Goal: Task Accomplishment & Management: Manage account settings

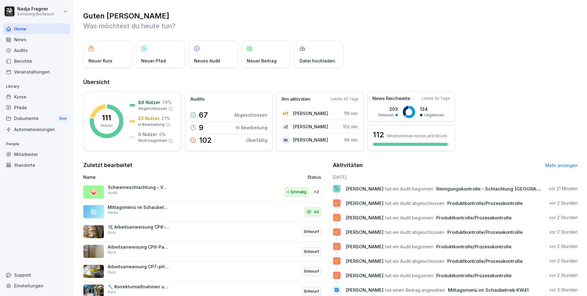
click at [25, 96] on div "Kurse" at bounding box center [36, 96] width 67 height 11
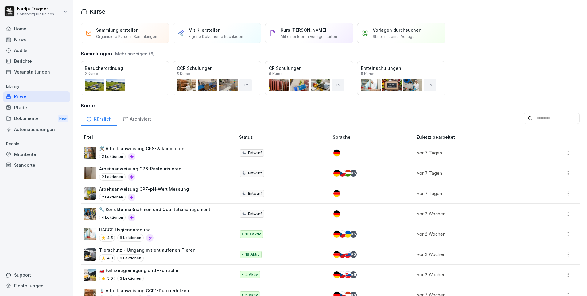
click at [30, 152] on div "Mitarbeiter" at bounding box center [36, 154] width 67 height 11
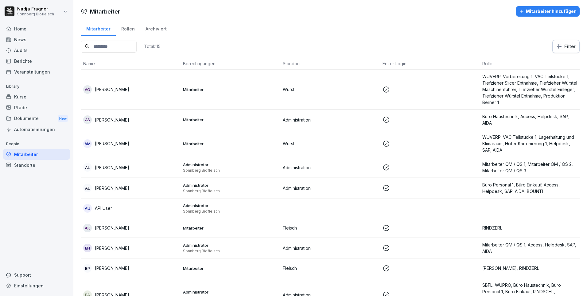
click at [27, 108] on div "Pfade" at bounding box center [36, 107] width 67 height 11
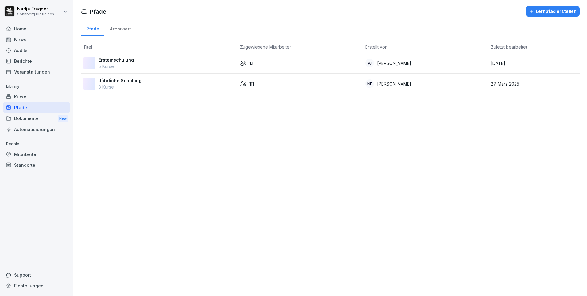
click at [27, 96] on div "Kurse" at bounding box center [36, 96] width 67 height 11
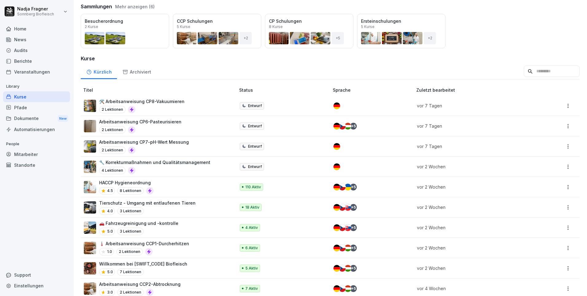
scroll to position [16, 0]
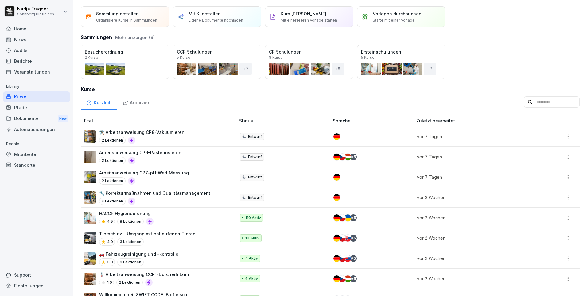
click at [0, 0] on div "Öffnen" at bounding box center [0, 0] width 0 height 0
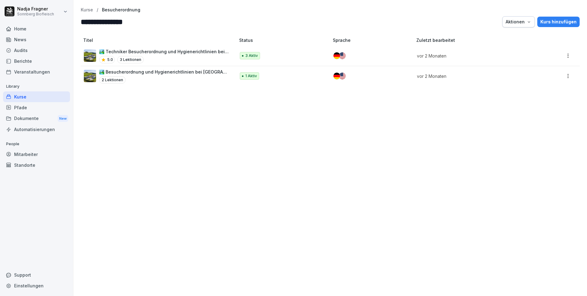
click at [164, 54] on p "🏞️ Techniker Besucherordnung und Hygienerichtlinien bei [GEOGRAPHIC_DATA]" at bounding box center [164, 51] width 130 height 6
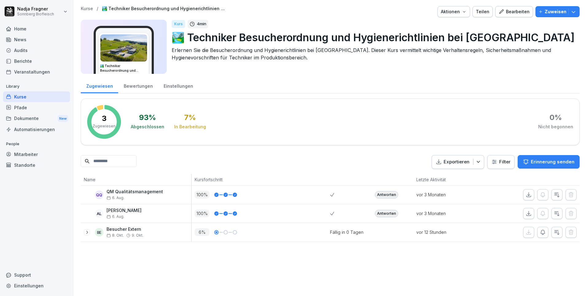
click at [27, 96] on div "Kurse" at bounding box center [36, 96] width 67 height 11
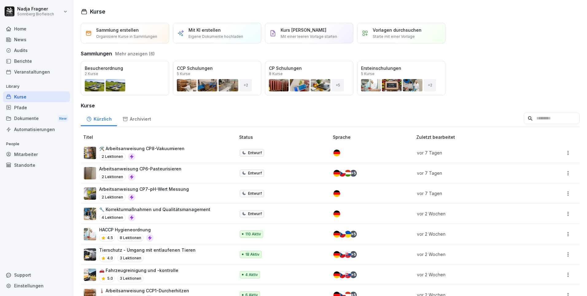
click at [0, 0] on button "Öffnen" at bounding box center [0, 0] width 0 height 0
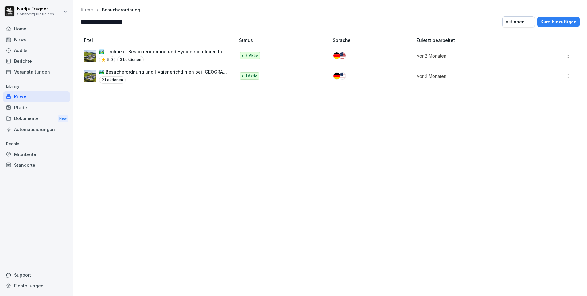
click at [141, 70] on p "🏞️ Besucherordnung und Hygienerichtlinien bei [GEOGRAPHIC_DATA]" at bounding box center [164, 72] width 130 height 6
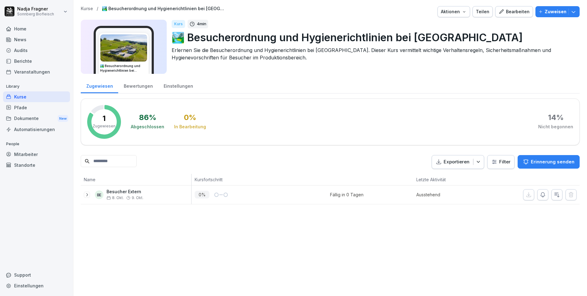
click at [85, 194] on icon at bounding box center [86, 194] width 5 height 5
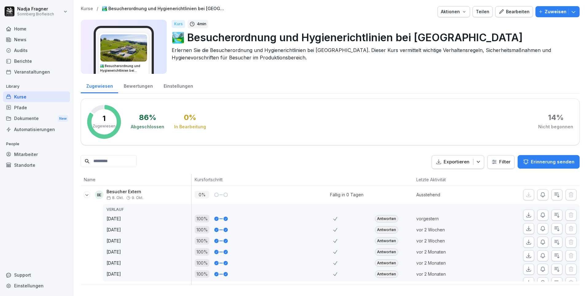
scroll to position [4, 0]
click at [99, 82] on div "Zugewiesen" at bounding box center [99, 85] width 37 height 16
click at [33, 96] on div "Kurse" at bounding box center [36, 96] width 67 height 11
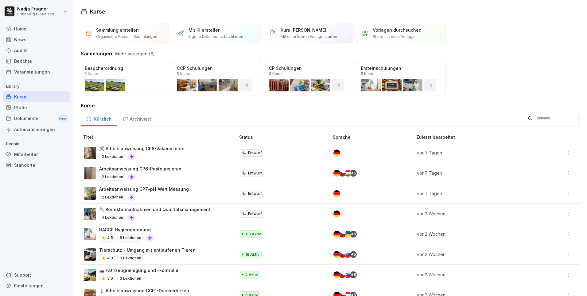
click at [0, 0] on div "Öffnen" at bounding box center [0, 0] width 0 height 0
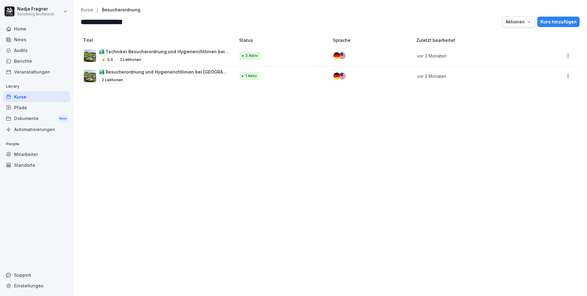
click at [140, 52] on p "🏞️ Techniker Besucherordnung und Hygienerichtlinien bei [GEOGRAPHIC_DATA]" at bounding box center [164, 51] width 130 height 6
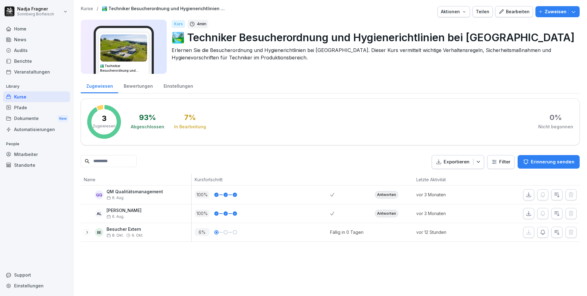
click at [86, 232] on icon at bounding box center [86, 231] width 5 height 5
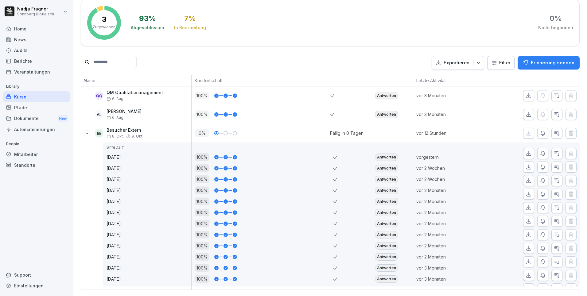
scroll to position [47, 0]
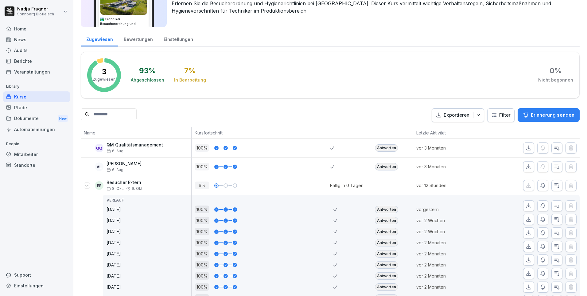
click at [388, 210] on div "Antworten" at bounding box center [386, 209] width 23 height 7
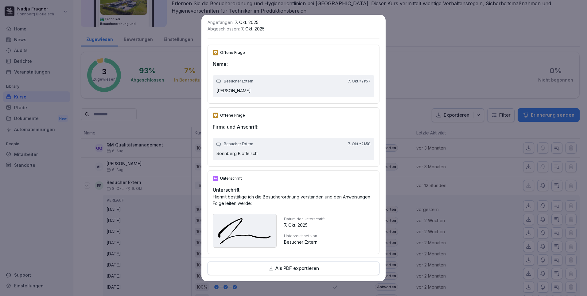
scroll to position [0, 0]
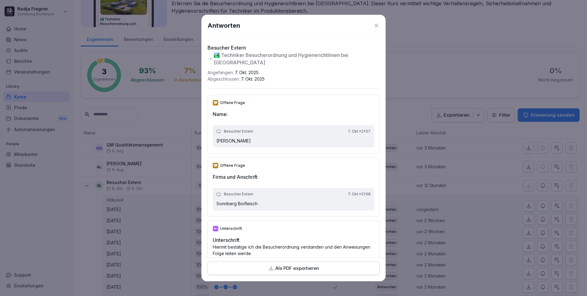
click at [374, 25] on icon at bounding box center [377, 25] width 6 height 6
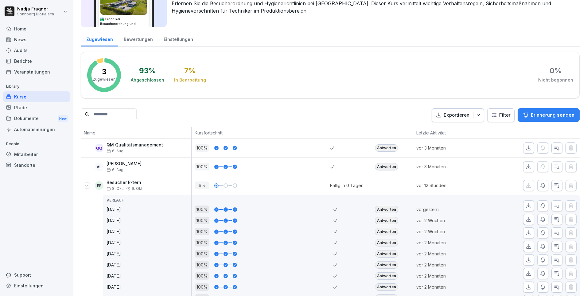
click at [386, 219] on div "Antworten" at bounding box center [386, 220] width 23 height 7
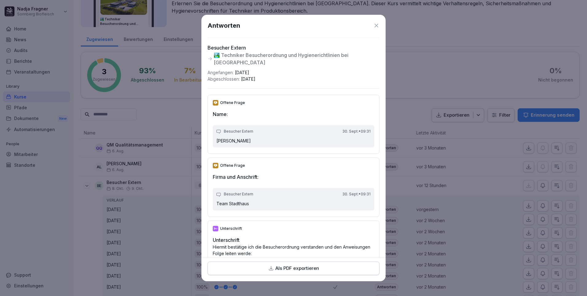
click at [374, 25] on icon at bounding box center [377, 25] width 6 height 6
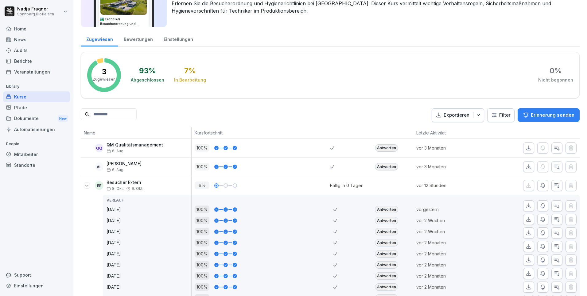
click at [87, 185] on icon at bounding box center [86, 185] width 5 height 5
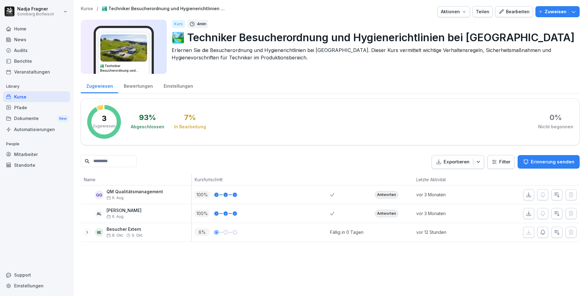
click at [29, 155] on div "Mitarbeiter" at bounding box center [36, 154] width 67 height 11
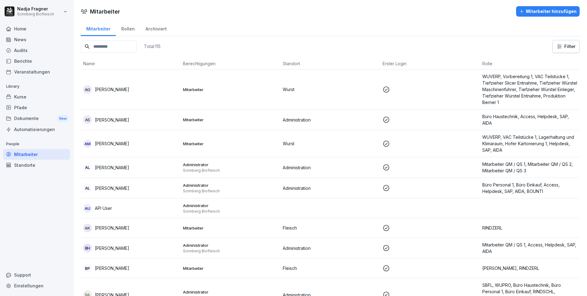
click at [120, 47] on input at bounding box center [109, 47] width 56 height 12
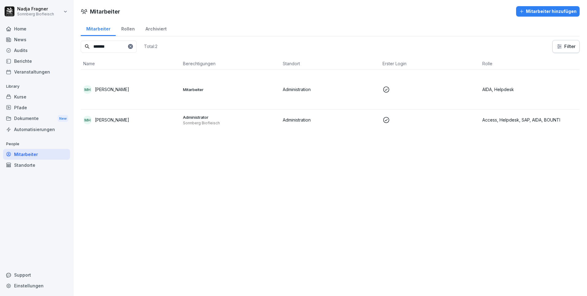
type input "*******"
click at [173, 122] on div "MH Manfred Huber" at bounding box center [130, 120] width 95 height 9
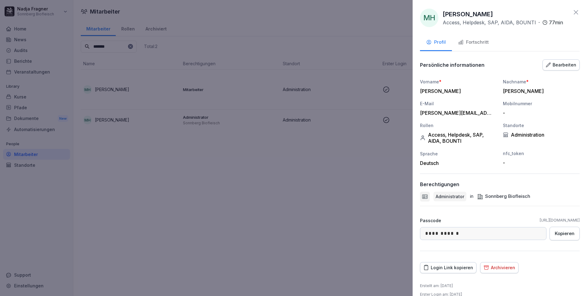
click at [471, 46] on button "Fortschritt" at bounding box center [473, 42] width 43 height 17
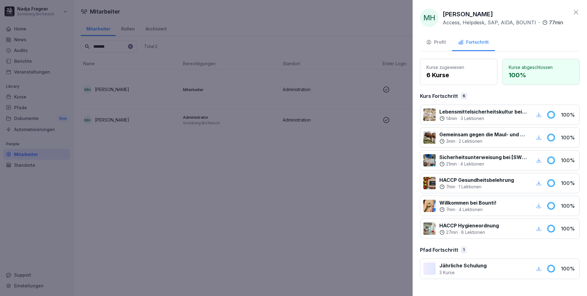
click at [442, 41] on div "Profil" at bounding box center [436, 42] width 20 height 7
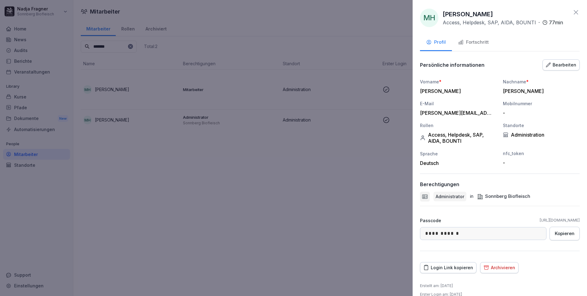
click at [573, 11] on icon at bounding box center [576, 12] width 7 height 7
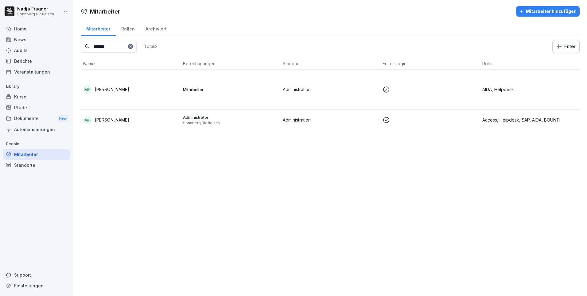
click at [29, 96] on div "Kurse" at bounding box center [36, 96] width 67 height 11
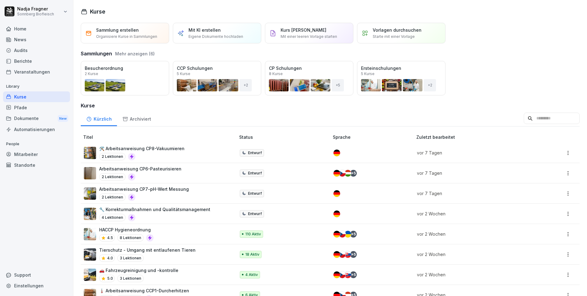
click at [0, 0] on div "Öffnen" at bounding box center [0, 0] width 0 height 0
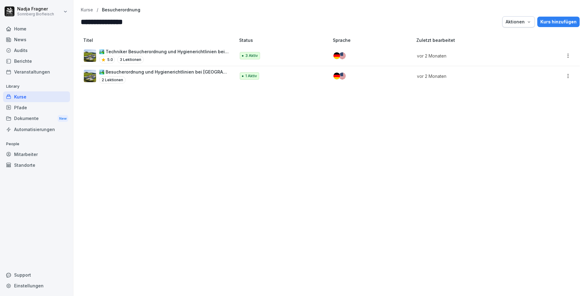
click at [166, 54] on p "🏞️ Techniker Besucherordnung und Hygienerichtlinien bei [GEOGRAPHIC_DATA]" at bounding box center [164, 51] width 130 height 6
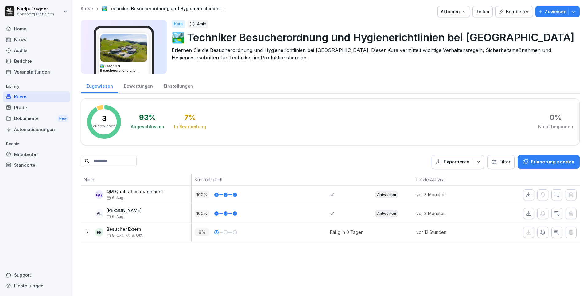
click at [32, 106] on div "Pfade" at bounding box center [36, 107] width 67 height 11
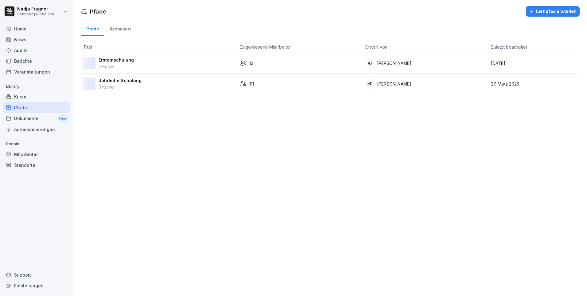
click at [31, 95] on div "Kurse" at bounding box center [36, 96] width 67 height 11
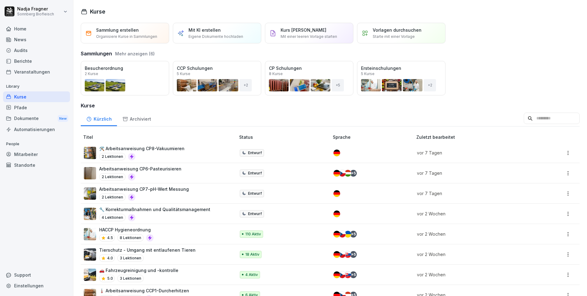
click at [0, 0] on div "Öffnen" at bounding box center [0, 0] width 0 height 0
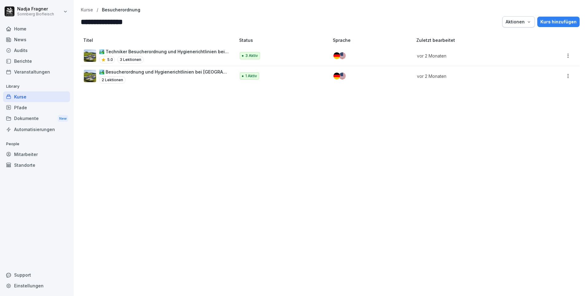
click at [202, 53] on p "🏞️ Techniker Besucherordnung und Hygienerichtlinien bei [GEOGRAPHIC_DATA]" at bounding box center [164, 51] width 130 height 6
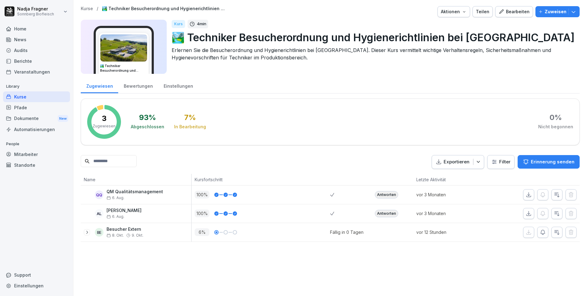
click at [135, 86] on div "Bewertungen" at bounding box center [138, 85] width 40 height 16
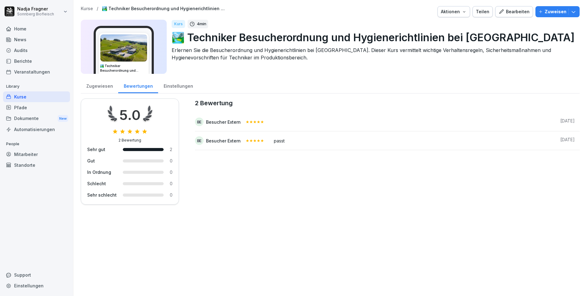
click at [170, 86] on div "Einstellungen" at bounding box center [178, 85] width 40 height 16
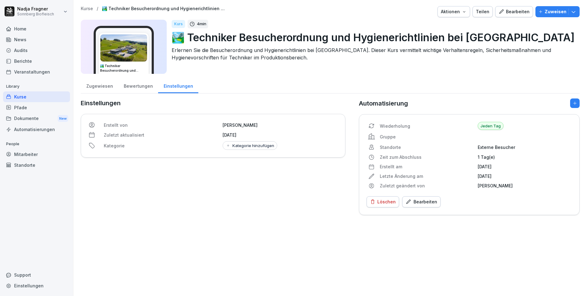
click at [19, 28] on div "Home" at bounding box center [36, 28] width 67 height 11
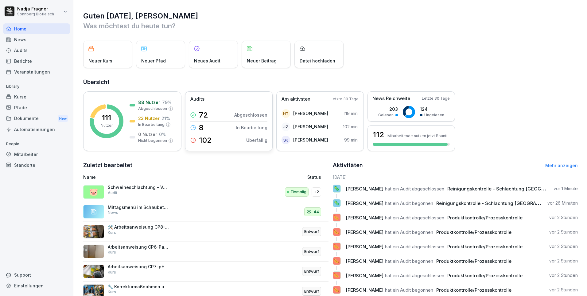
scroll to position [21, 0]
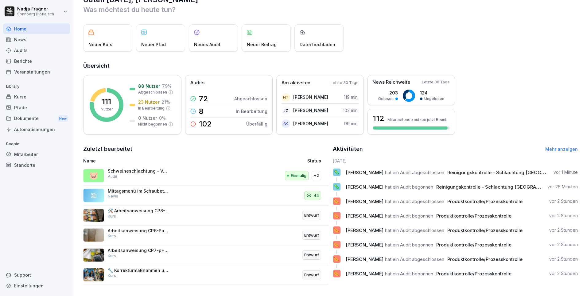
click at [551, 146] on link "Mehr anzeigen" at bounding box center [562, 148] width 33 height 5
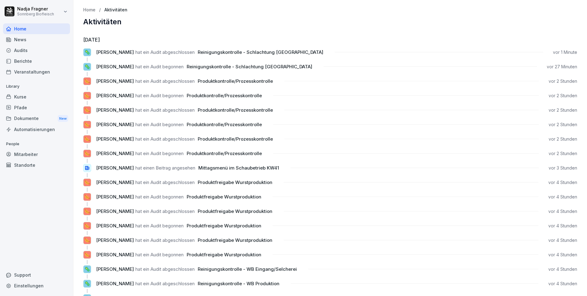
click at [23, 29] on div "Home" at bounding box center [36, 28] width 67 height 11
